Goal: Information Seeking & Learning: Find specific fact

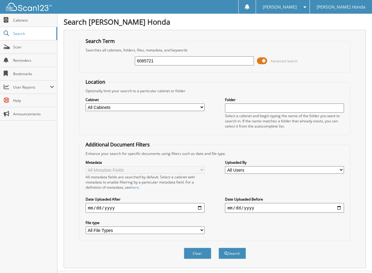
type input "6085721"
click at [219, 248] on button "Search" at bounding box center [232, 253] width 27 height 11
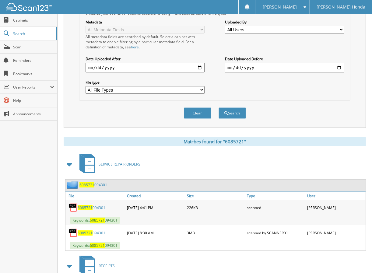
scroll to position [142, 0]
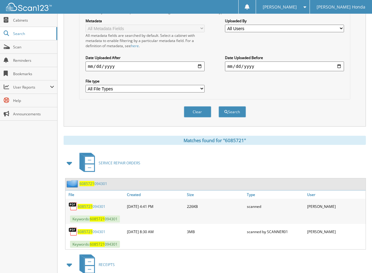
click at [102, 204] on link "6085721 094301" at bounding box center [92, 206] width 28 height 5
click at [100, 204] on link "6085721 094301" at bounding box center [92, 206] width 28 height 5
click at [92, 204] on link "6085721 094301" at bounding box center [92, 206] width 28 height 5
click at [17, 47] on span "Scan" at bounding box center [33, 46] width 41 height 5
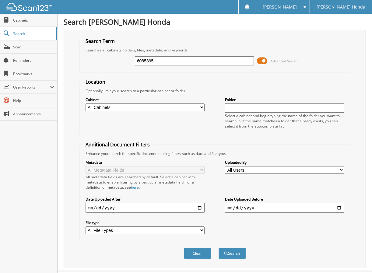
type input "6085395"
click at [219, 248] on button "Search" at bounding box center [232, 253] width 27 height 11
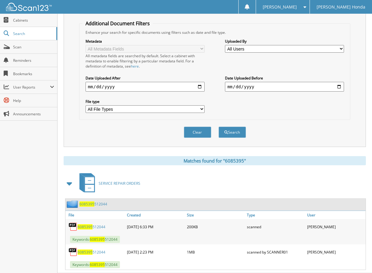
scroll to position [123, 0]
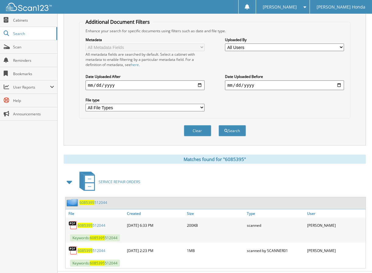
click at [92, 223] on span "6085395" at bounding box center [85, 225] width 15 height 5
click at [22, 44] on span "Scan" at bounding box center [33, 46] width 41 height 5
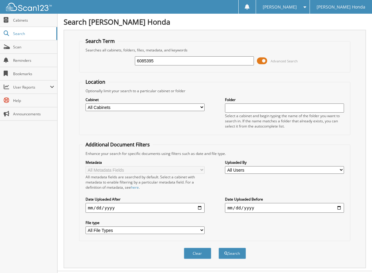
type input "6085395"
click at [219, 248] on button "Search" at bounding box center [232, 253] width 27 height 11
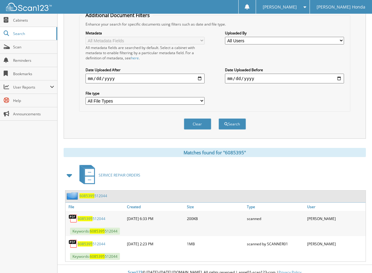
scroll to position [132, 0]
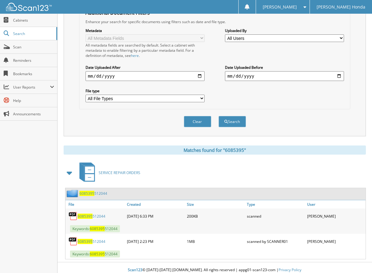
click at [96, 239] on link "6085395 512044" at bounding box center [92, 241] width 28 height 5
click at [92, 214] on link "6085395 512044" at bounding box center [92, 216] width 28 height 5
click at [22, 35] on span "Search" at bounding box center [33, 33] width 40 height 5
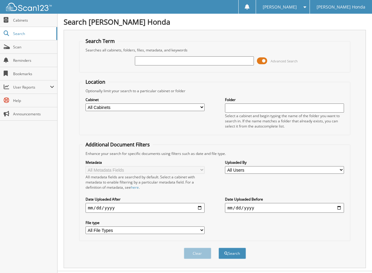
click at [220, 62] on input "text" at bounding box center [194, 60] width 119 height 9
type input "3"
type input "6086375"
click at [219, 248] on button "Search" at bounding box center [232, 253] width 27 height 11
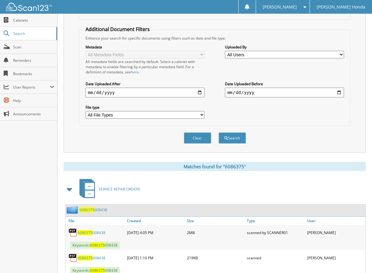
scroll to position [132, 0]
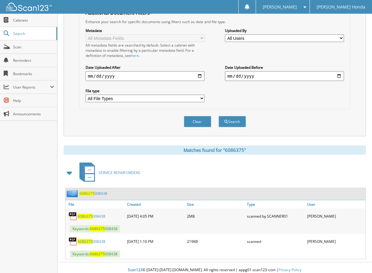
click at [90, 239] on span "6086375" at bounding box center [85, 241] width 15 height 5
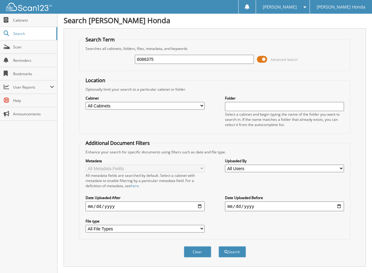
scroll to position [0, 0]
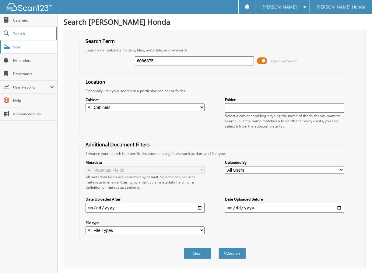
click at [21, 47] on span "Scan" at bounding box center [33, 46] width 41 height 5
